Goal: Find specific page/section: Find specific page/section

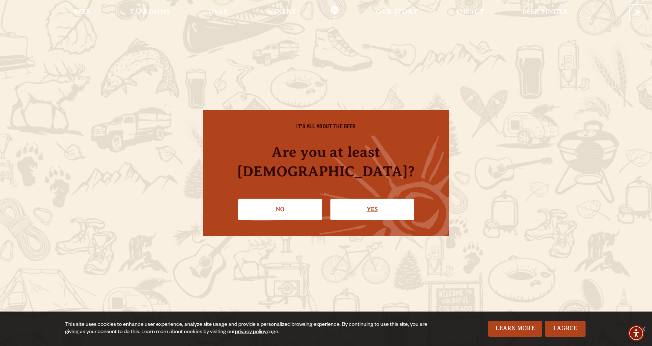
click at [375, 200] on link "Yes" at bounding box center [372, 209] width 84 height 21
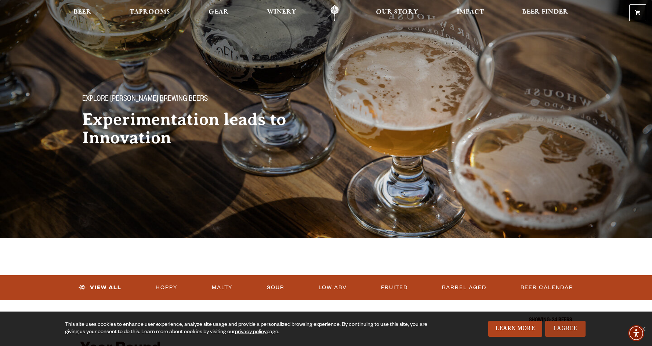
click at [559, 323] on link "I Agree" at bounding box center [565, 329] width 40 height 16
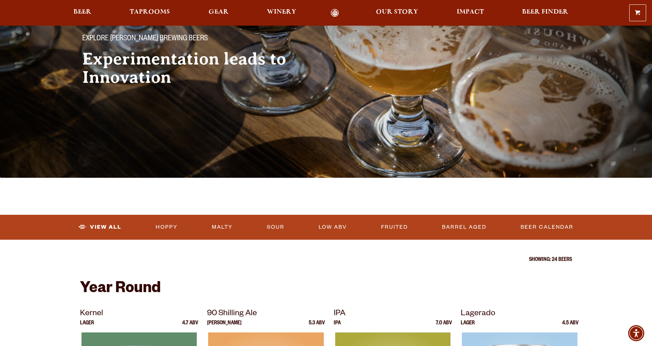
scroll to position [60, 0]
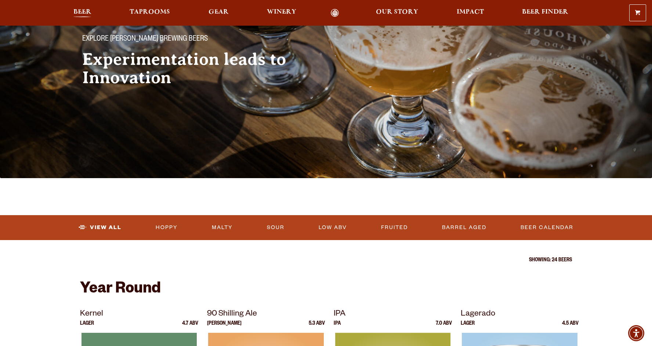
click at [85, 12] on span "Beer" at bounding box center [82, 12] width 18 height 6
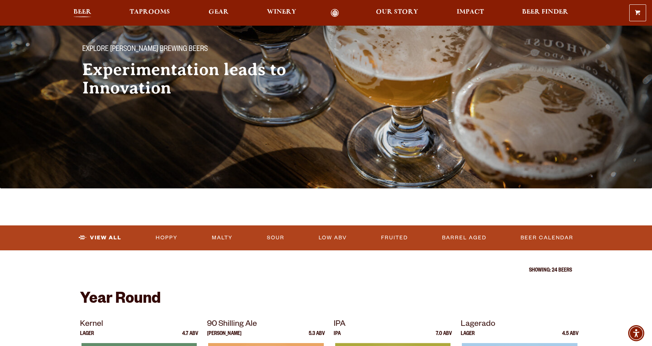
scroll to position [0, 0]
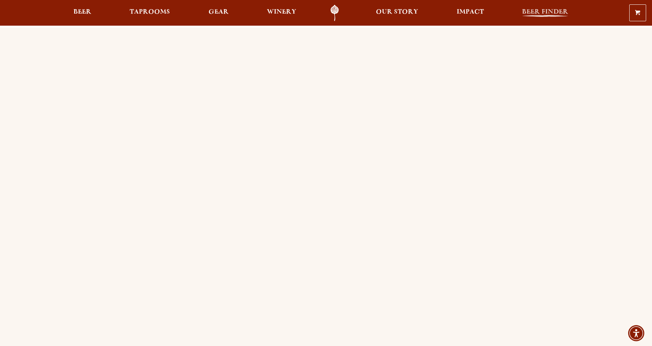
click at [535, 11] on span "Beer Finder" at bounding box center [545, 12] width 46 height 6
click at [65, 198] on div "Order Online Order [PERSON_NAME] beer or OBC Wine online for delivery or pick-u…" at bounding box center [326, 291] width 529 height 526
click at [75, 197] on div "Order Online Order [PERSON_NAME] beer or OBC Wine online for delivery or pick-u…" at bounding box center [326, 291] width 529 height 526
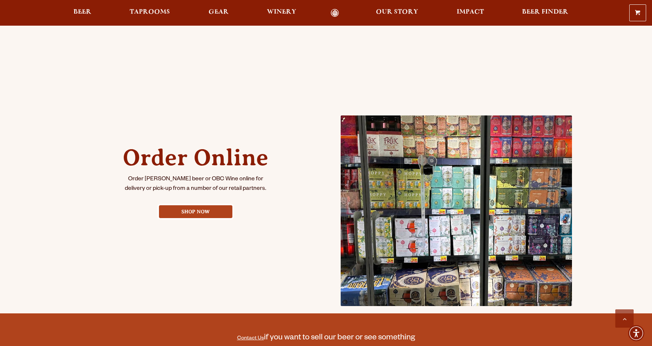
scroll to position [338, 0]
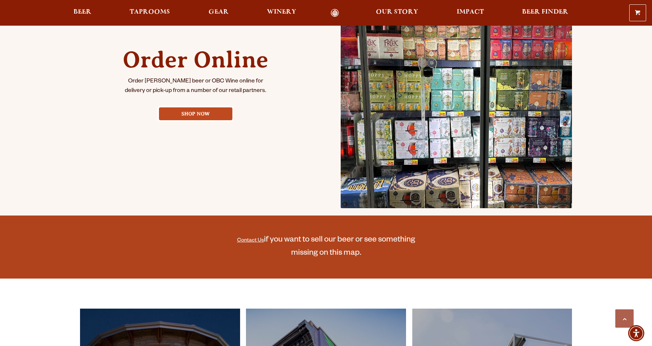
click at [193, 113] on link "Shop Now" at bounding box center [195, 114] width 73 height 13
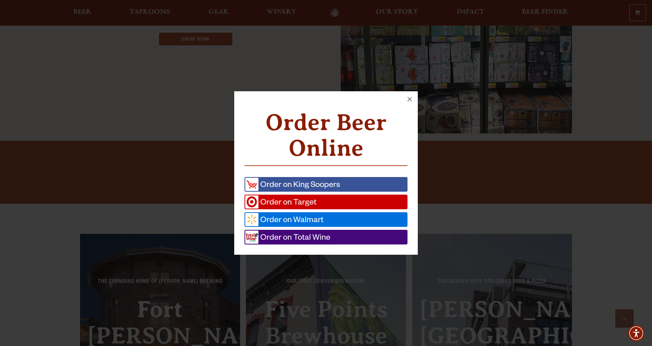
scroll to position [413, 0]
click at [408, 98] on button "×" at bounding box center [410, 99] width 16 height 16
